Goal: Task Accomplishment & Management: Complete application form

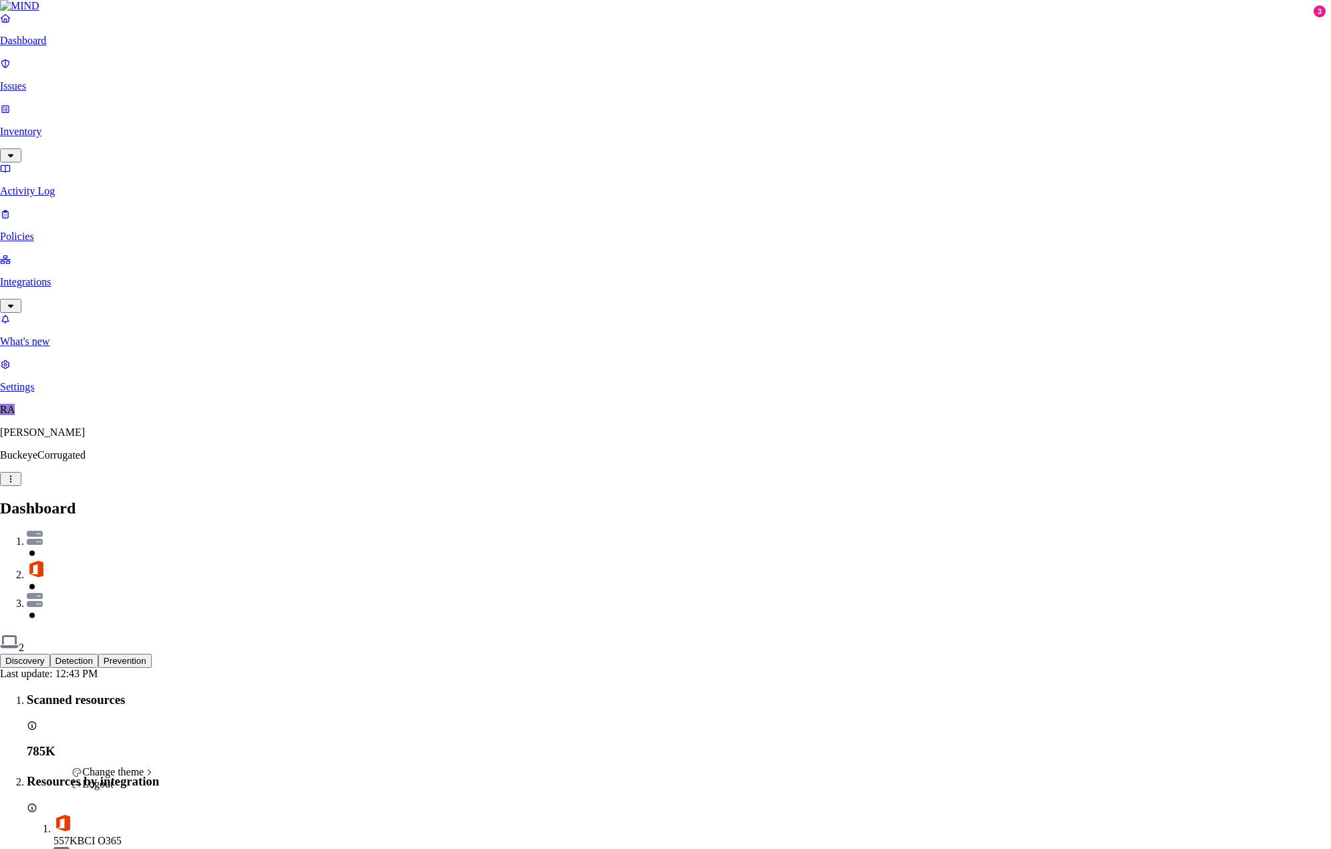
drag, startPoint x: 120, startPoint y: 495, endPoint x: 123, endPoint y: 485, distance: 10.6
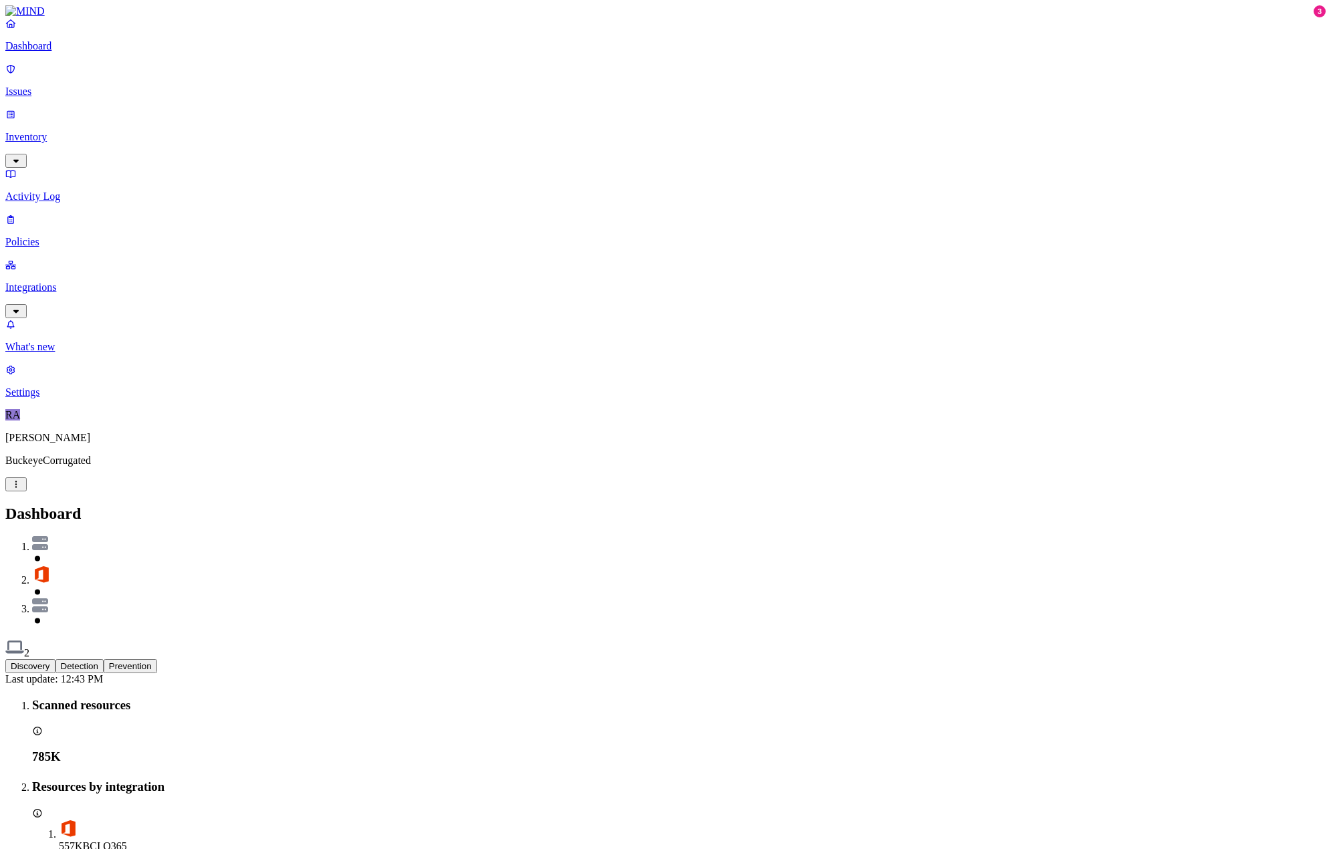
click at [41, 398] on p "Settings" at bounding box center [665, 392] width 1320 height 12
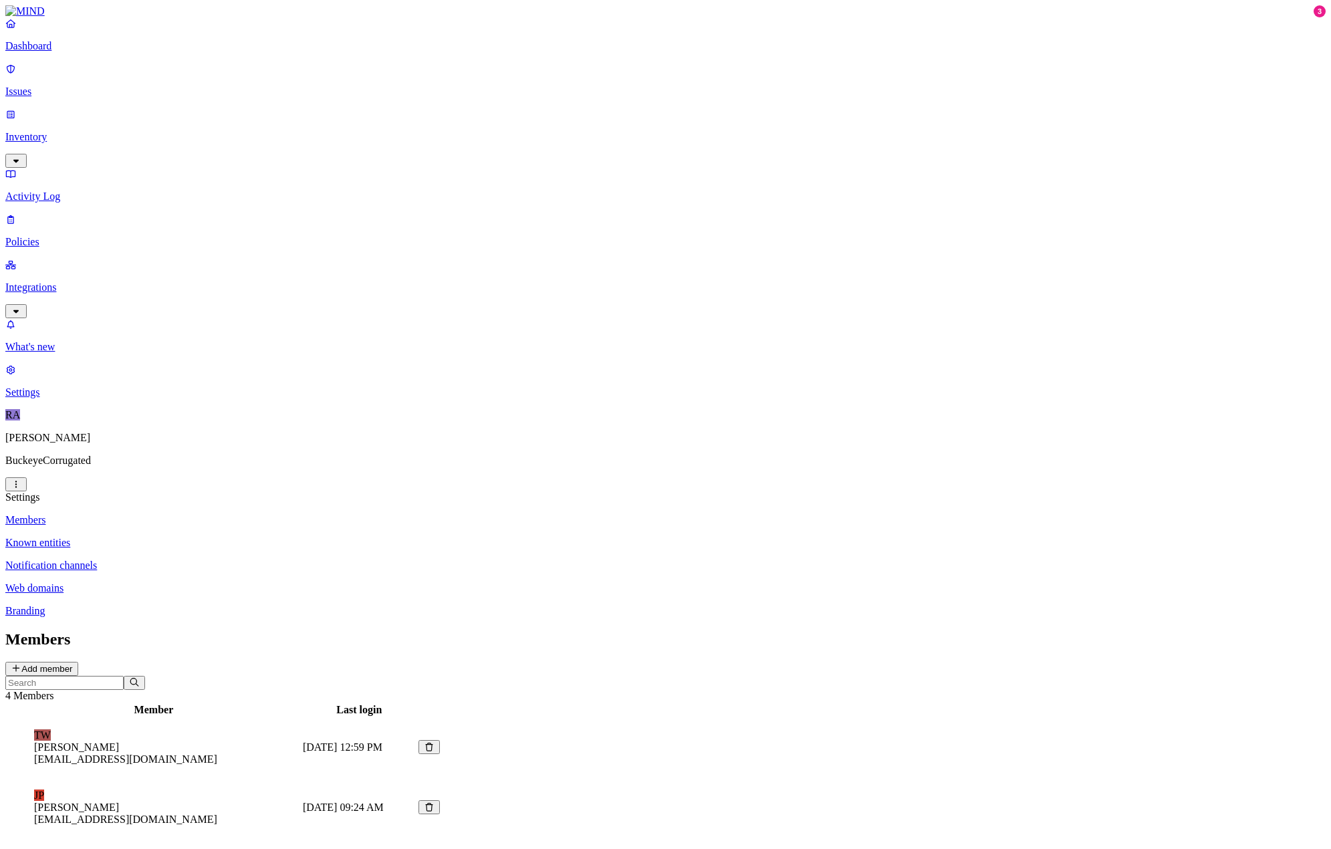
click at [27, 281] on nav "Dashboard Issues Inventory Activity Log Policies Integrations What's new 3 Sett…" at bounding box center [665, 207] width 1320 height 381
click at [86, 281] on p "Integrations" at bounding box center [665, 287] width 1320 height 12
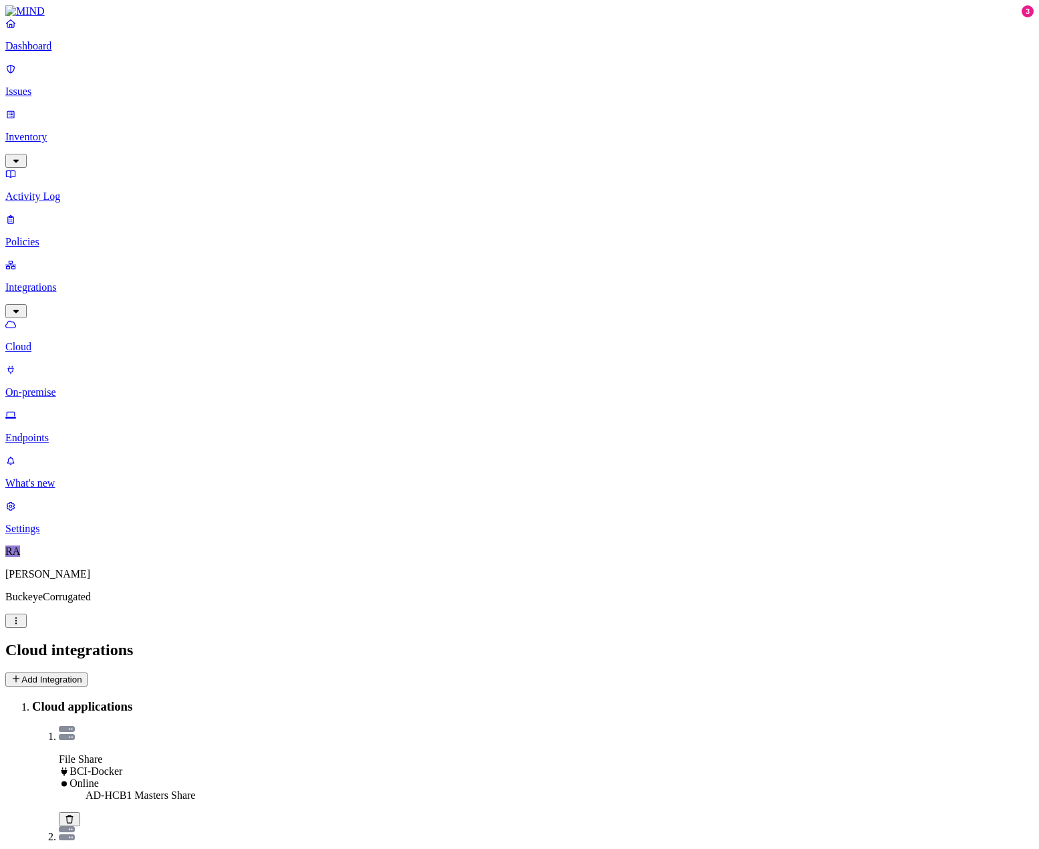
click at [75, 815] on icon at bounding box center [69, 819] width 11 height 9
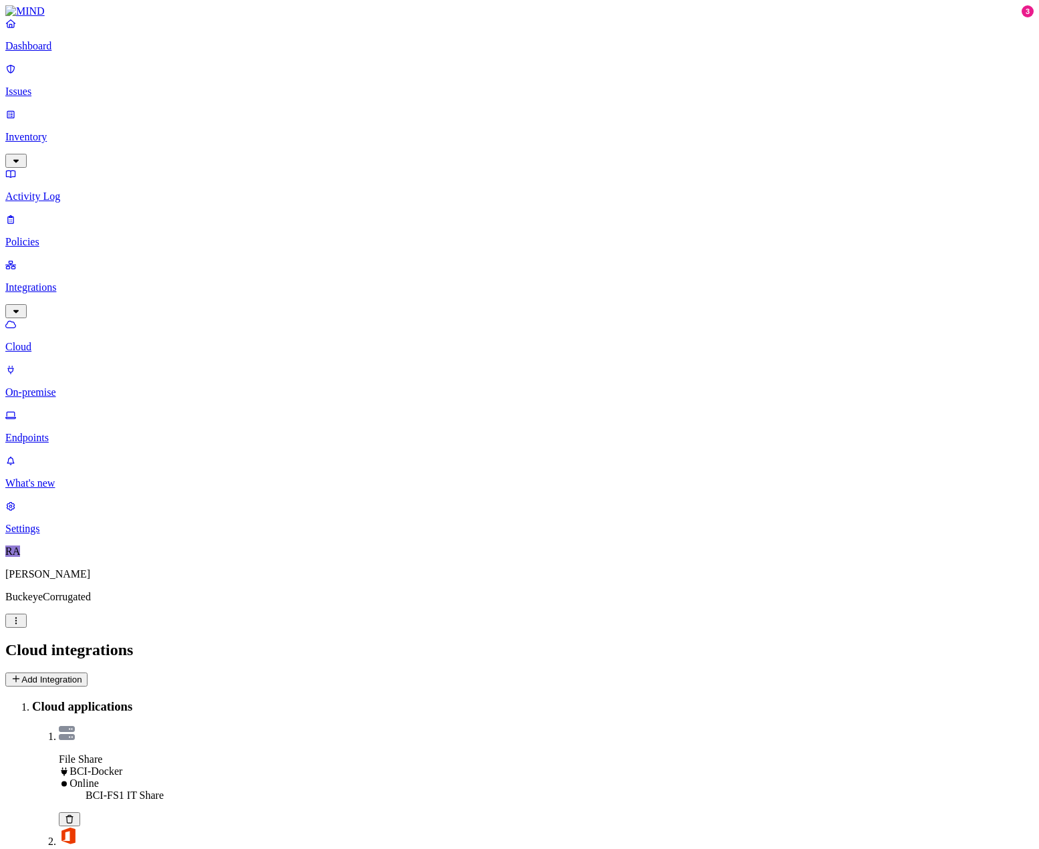
click at [88, 672] on button "Add Integration" at bounding box center [46, 679] width 82 height 14
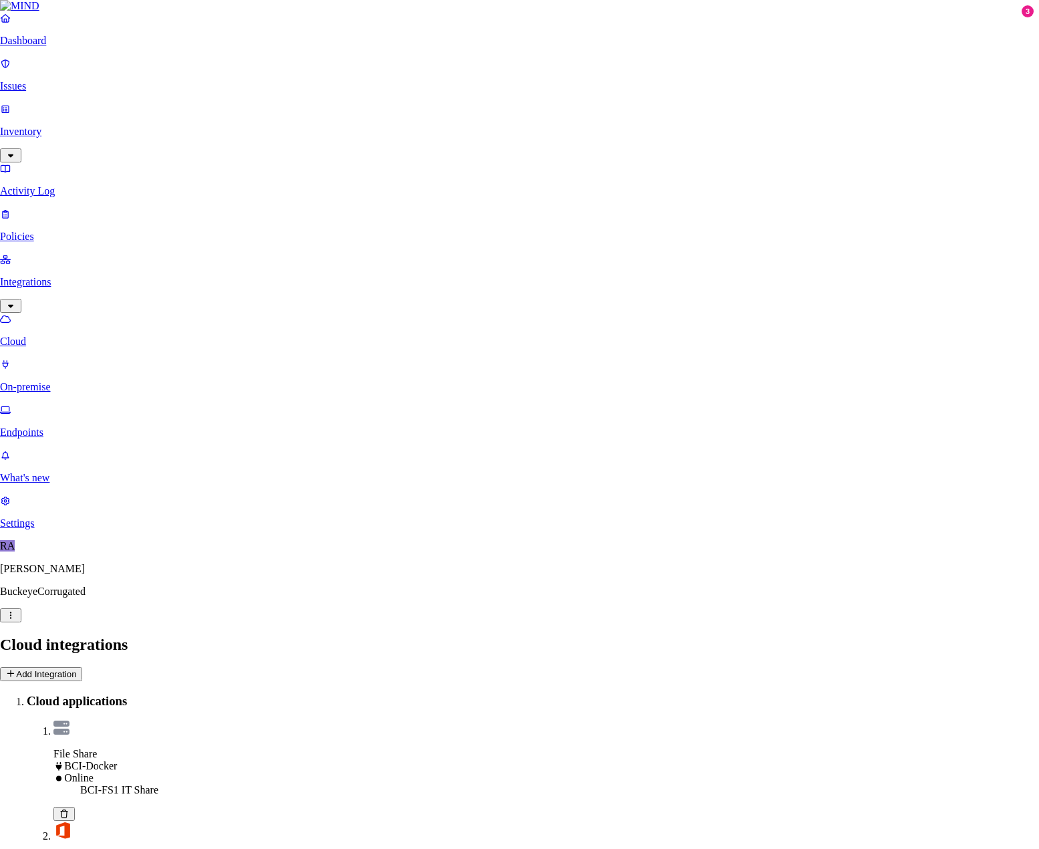
type input "AD-HCB1"
select select "tpt_01K5H6XDM1R3N5K3JHTVSM30JJ"
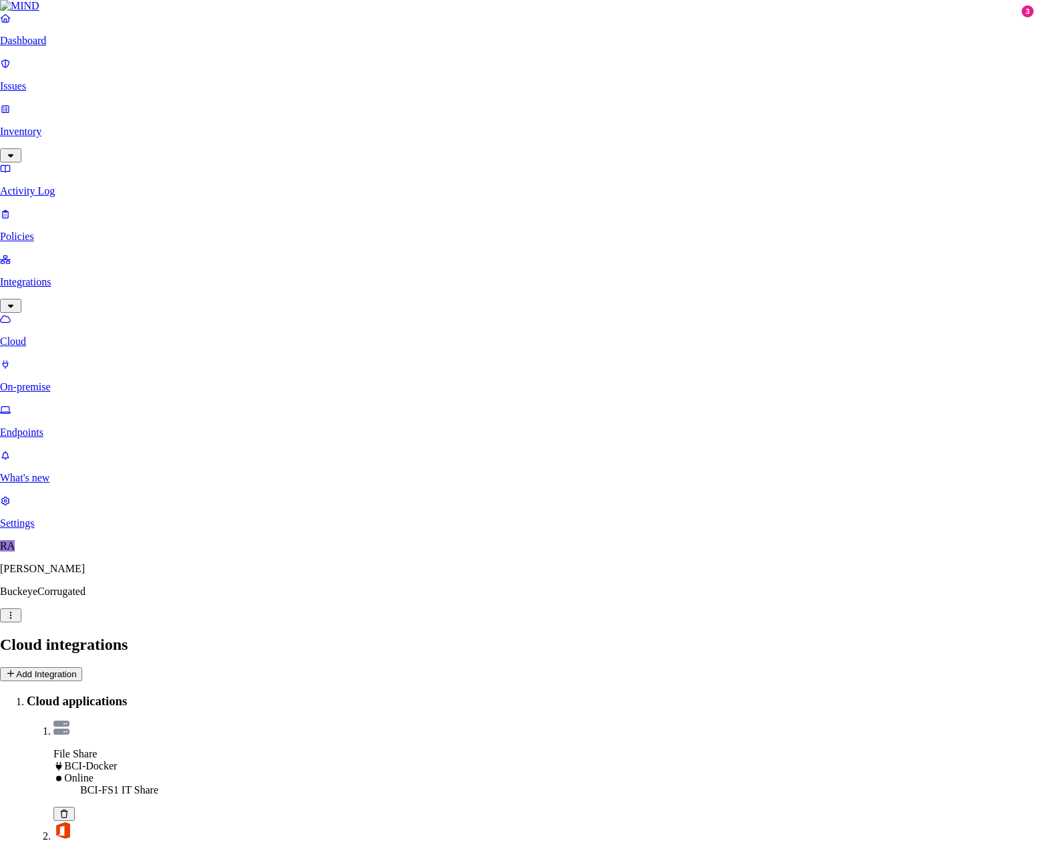
type input "[DOMAIN_NAME]"
type input "M"
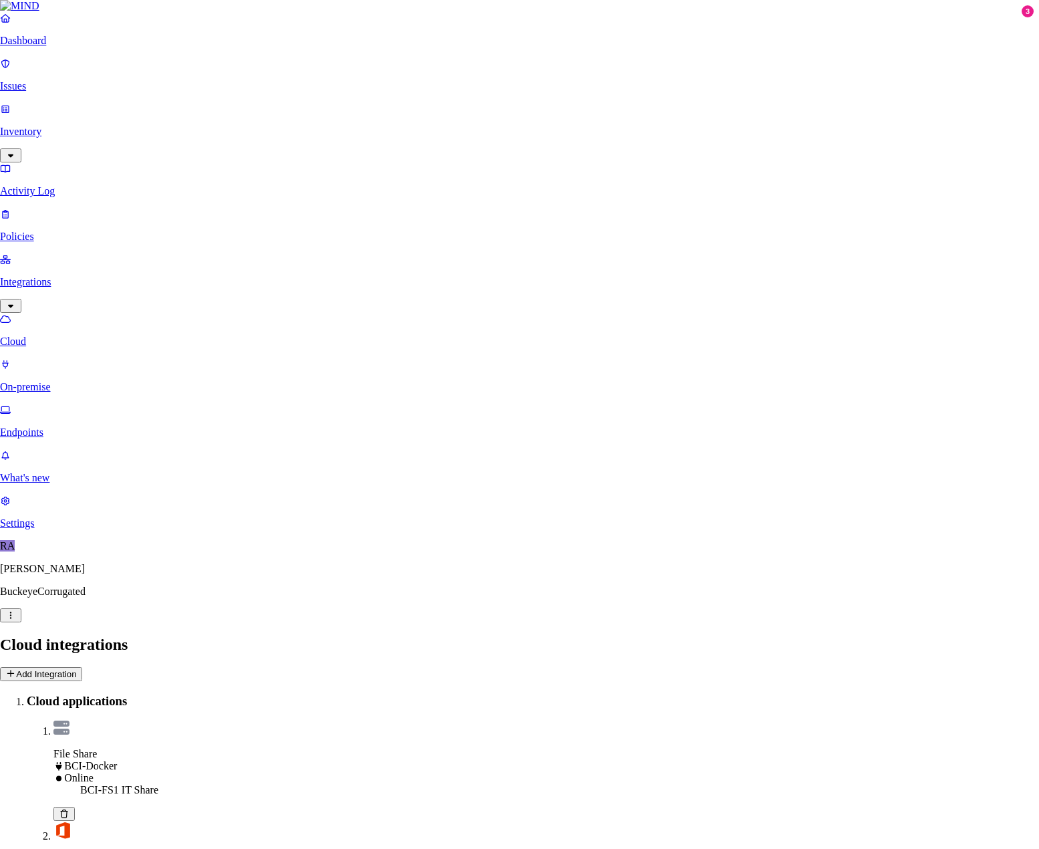
type input "Management, Masters, Corporate"
type input "bcipkg\mindro"
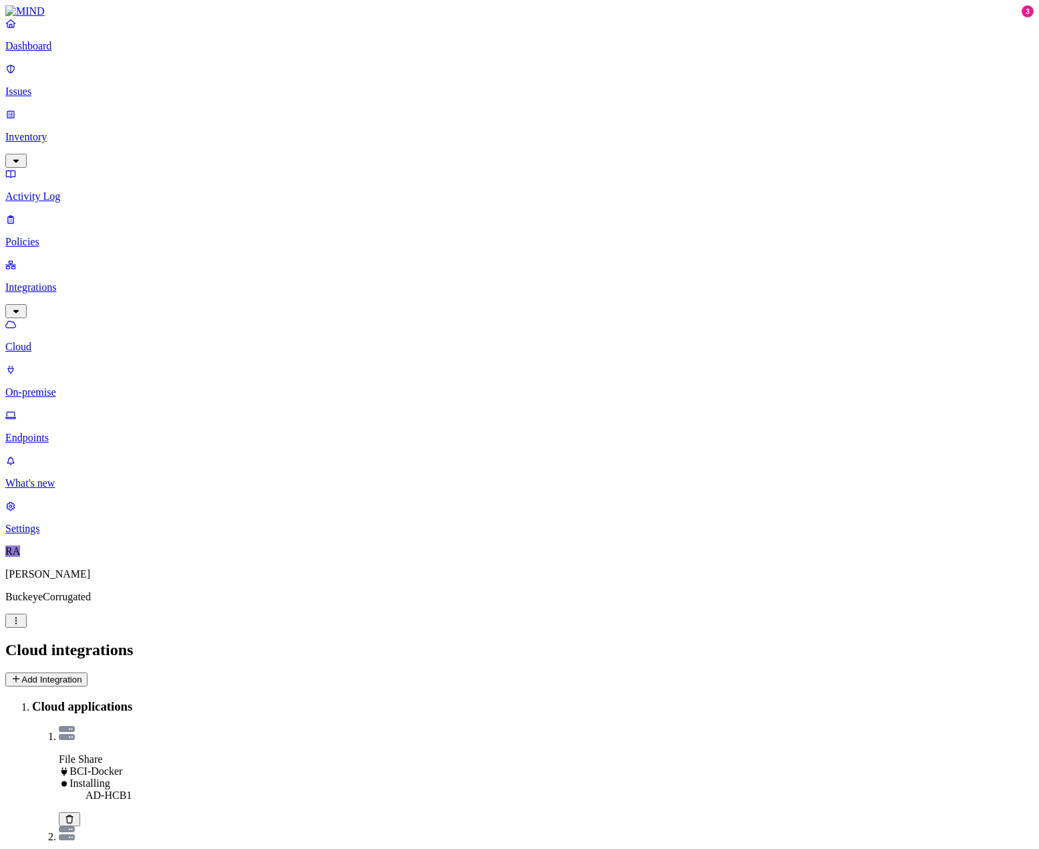
click at [68, 386] on p "On-premise" at bounding box center [519, 392] width 1029 height 12
click at [58, 341] on p "Cloud" at bounding box center [519, 347] width 1029 height 12
click at [311, 789] on div "AD-HCB1" at bounding box center [560, 795] width 949 height 12
click at [75, 815] on icon at bounding box center [69, 819] width 11 height 9
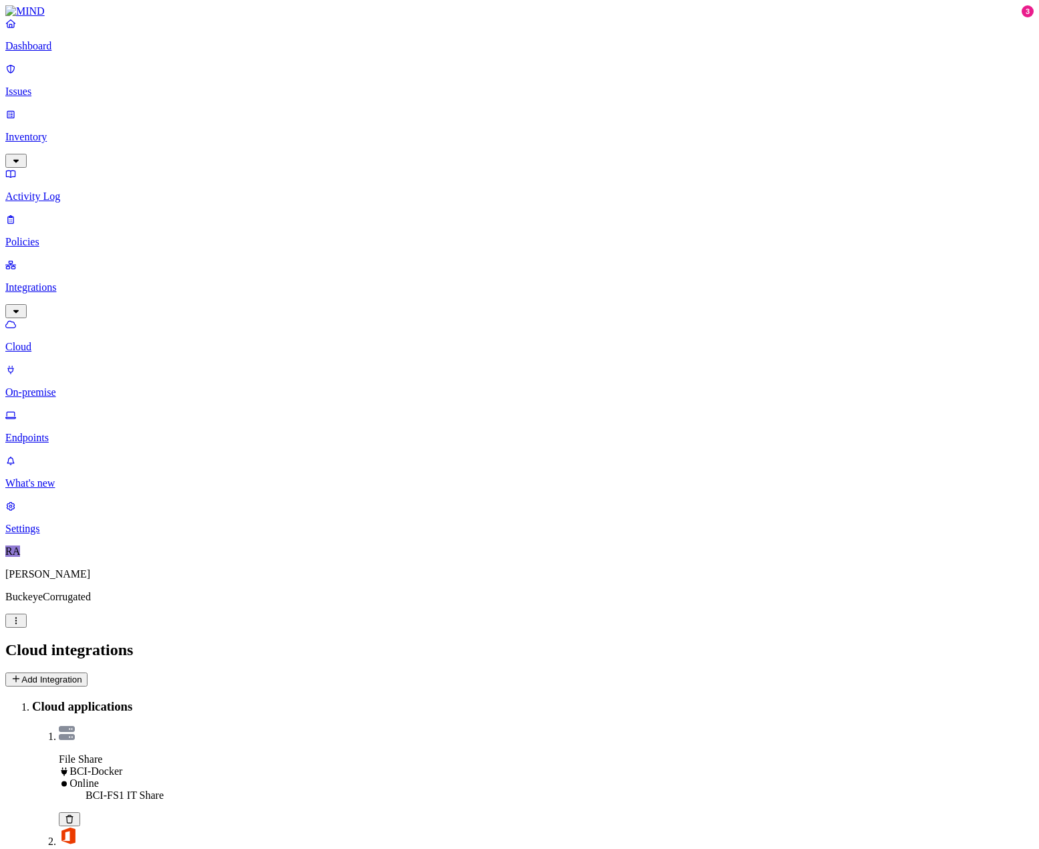
click at [88, 672] on button "Add Integration" at bounding box center [46, 679] width 82 height 14
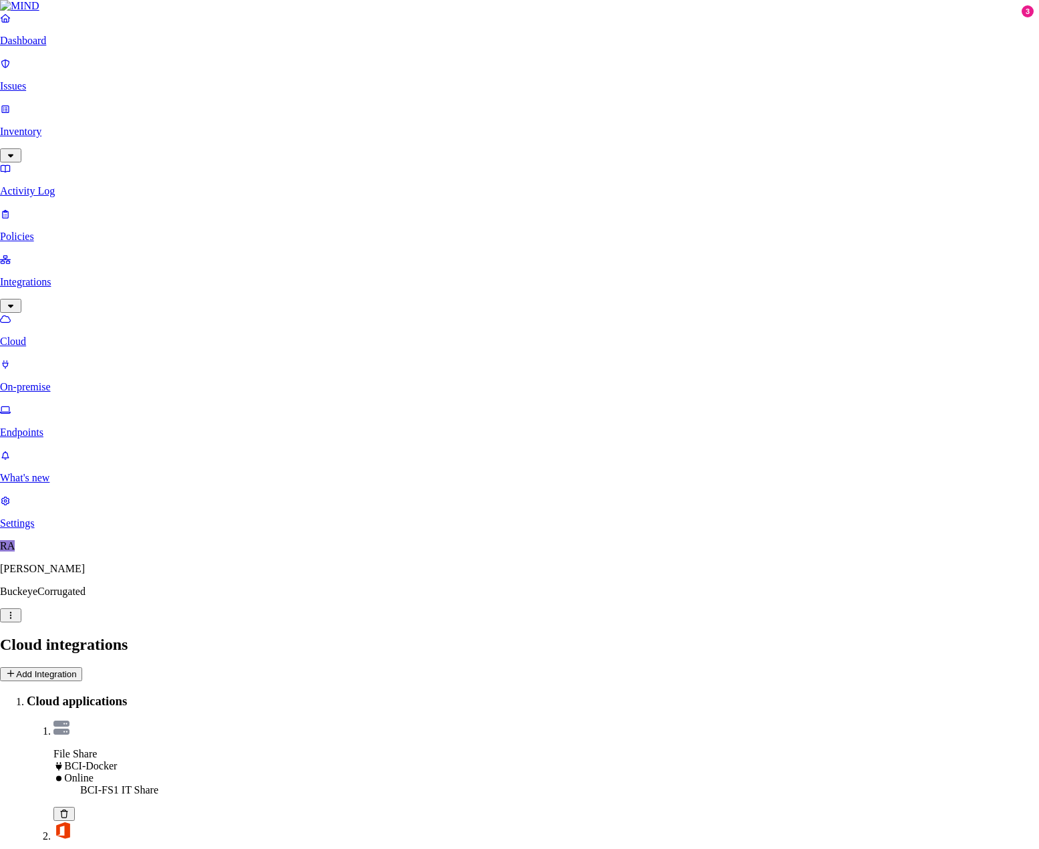
type input "AD-HCB1"
select select "tpt_01K5H6XDM1R3N5K3JHTVSM30JJ"
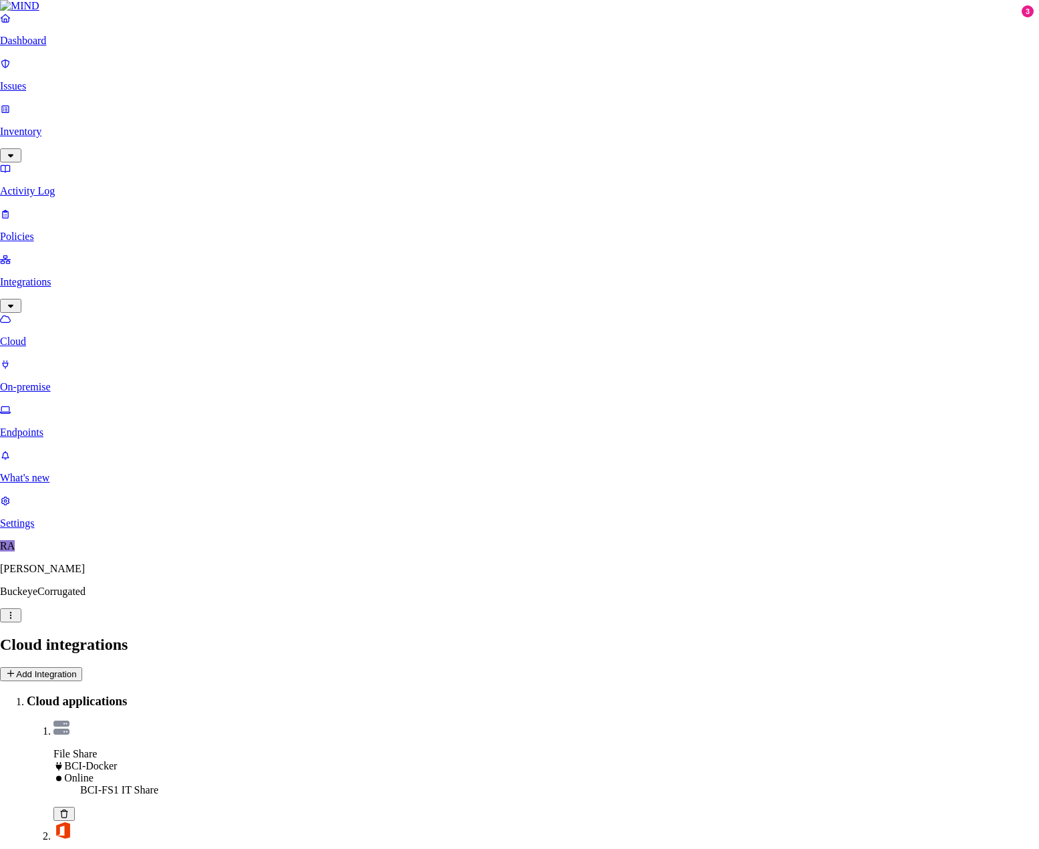
type input "[DOMAIN_NAME]"
type input "bcipkg\mindro"
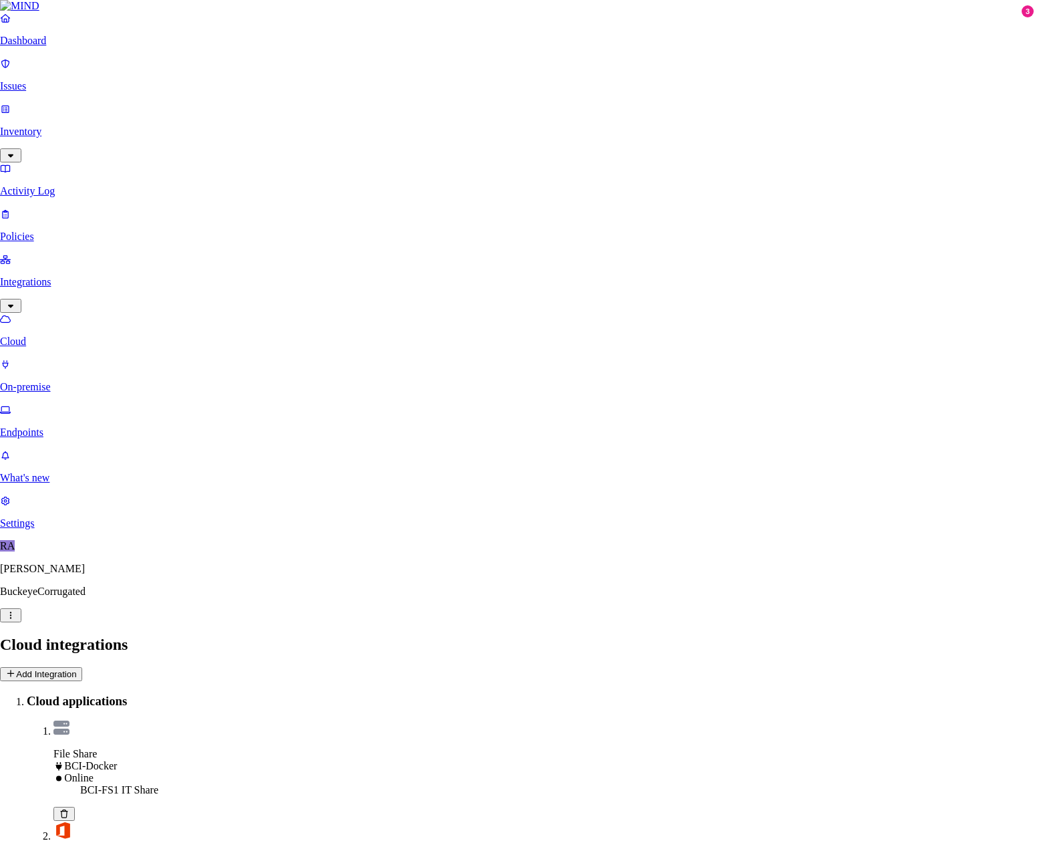
type input "Corporate,Management,Masters"
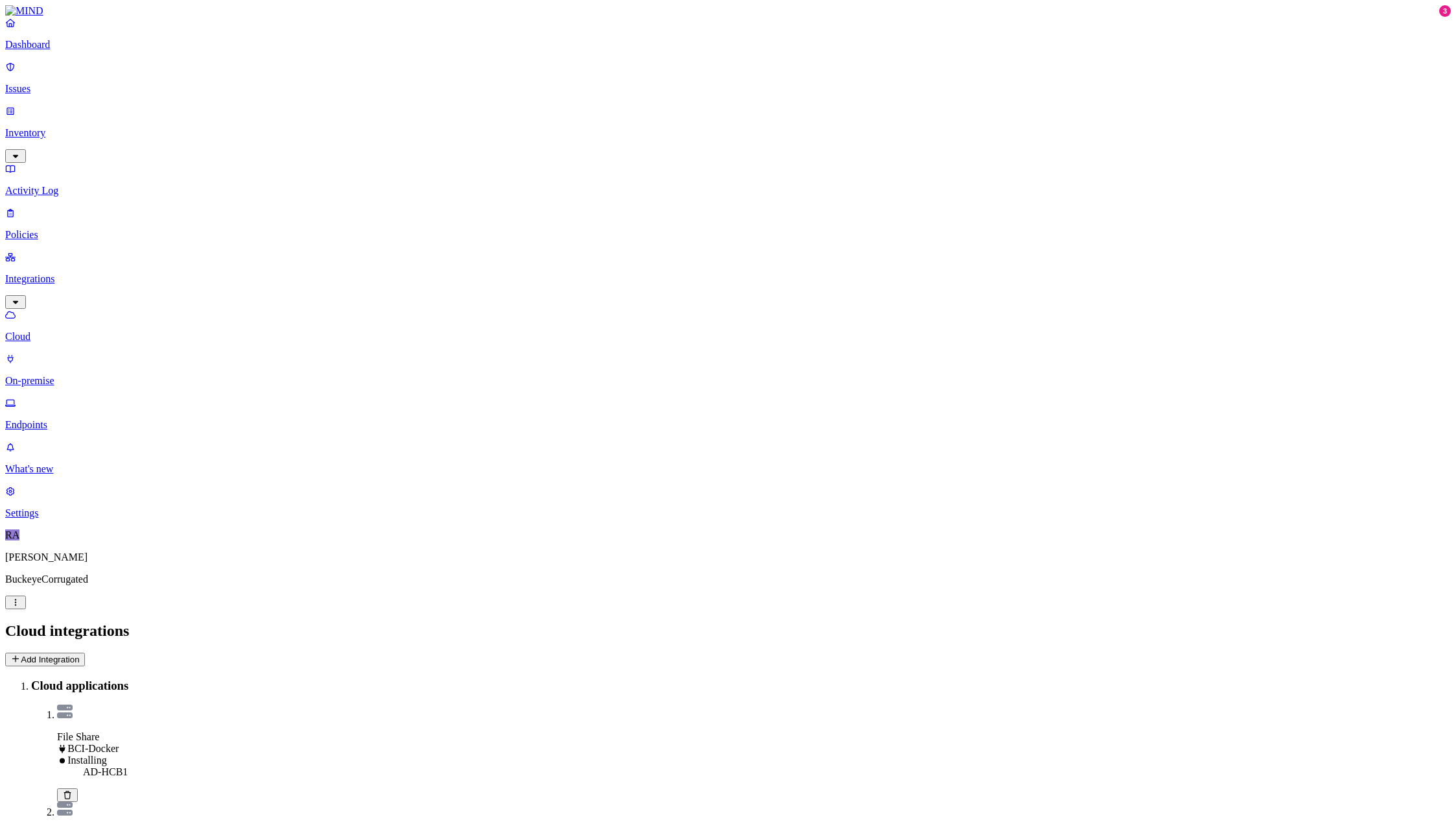
click at [75, 375] on p "On-premise" at bounding box center [728, 380] width 1446 height 12
click at [64, 331] on p "Cloud" at bounding box center [728, 337] width 1446 height 12
